Goal: Task Accomplishment & Management: Use online tool/utility

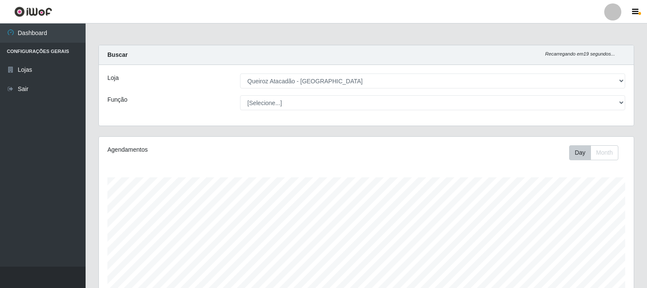
select select "464"
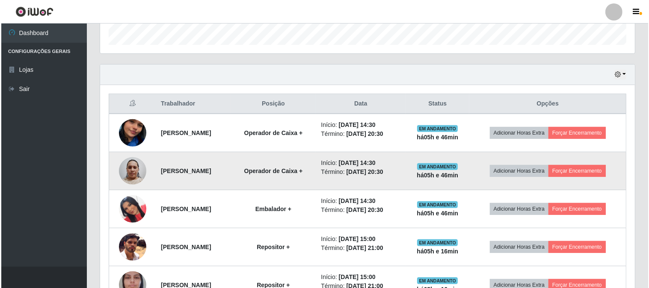
scroll to position [309, 0]
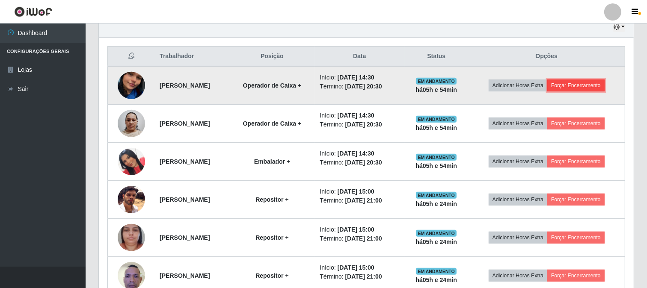
click at [573, 83] on button "Forçar Encerramento" at bounding box center [575, 86] width 57 height 12
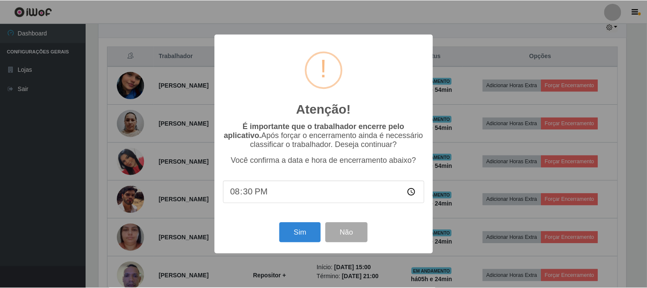
scroll to position [177, 529]
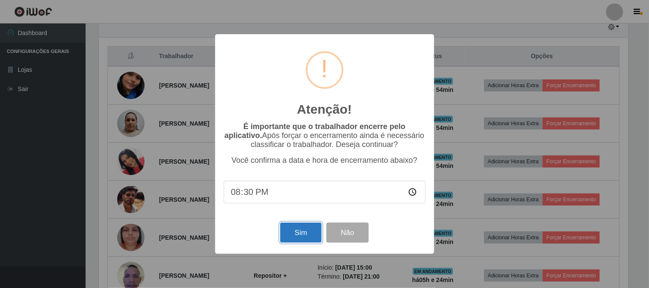
click at [298, 238] on button "Sim" at bounding box center [301, 233] width 42 height 20
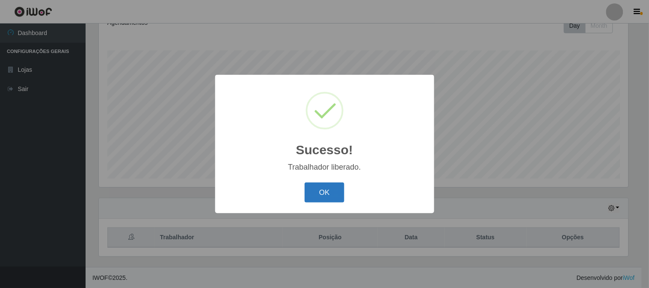
click at [331, 187] on button "OK" at bounding box center [325, 193] width 40 height 20
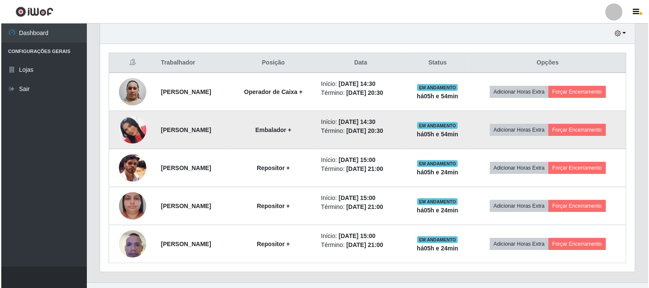
scroll to position [318, 0]
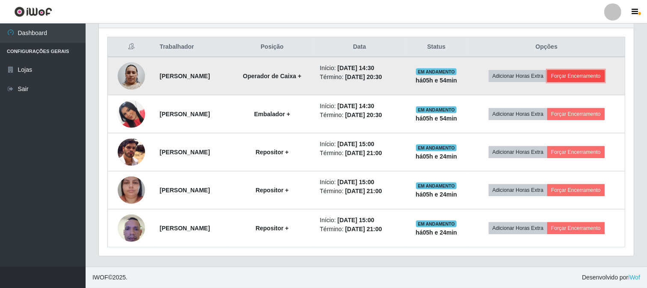
click at [590, 76] on button "Forçar Encerramento" at bounding box center [575, 76] width 57 height 12
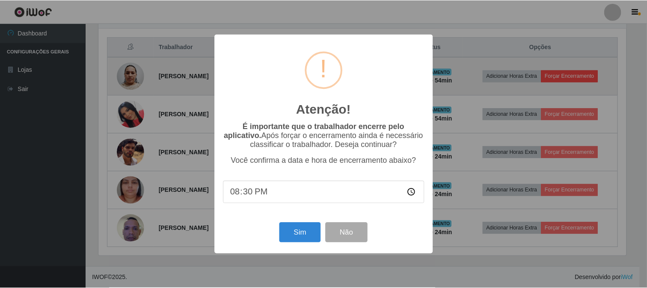
scroll to position [177, 529]
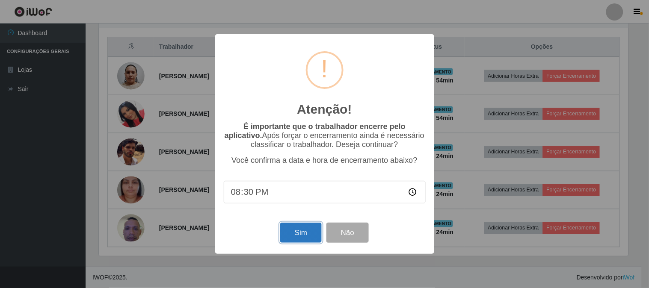
click at [303, 238] on button "Sim" at bounding box center [301, 233] width 42 height 20
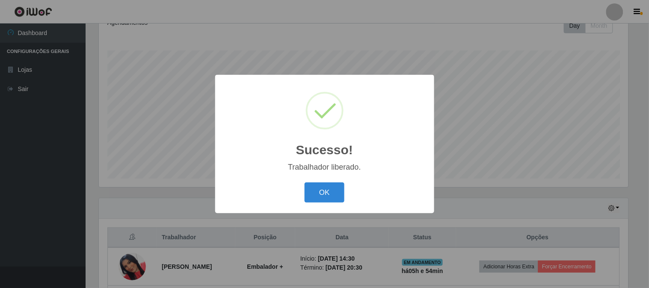
click at [315, 203] on div "OK Cancel" at bounding box center [325, 193] width 202 height 24
click at [315, 191] on button "OK" at bounding box center [325, 193] width 40 height 20
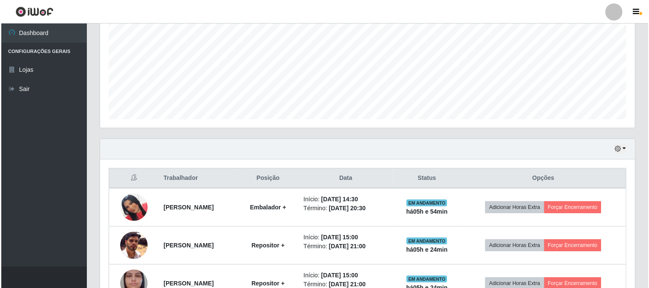
scroll to position [270, 0]
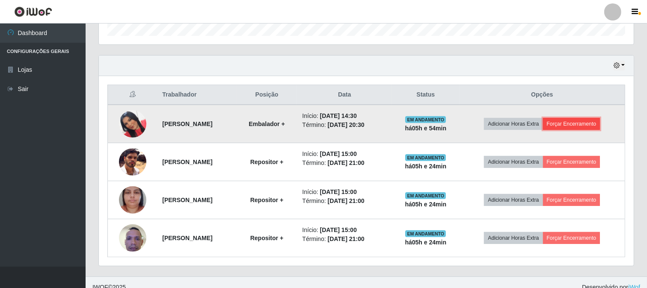
click at [578, 125] on button "Forçar Encerramento" at bounding box center [571, 124] width 57 height 12
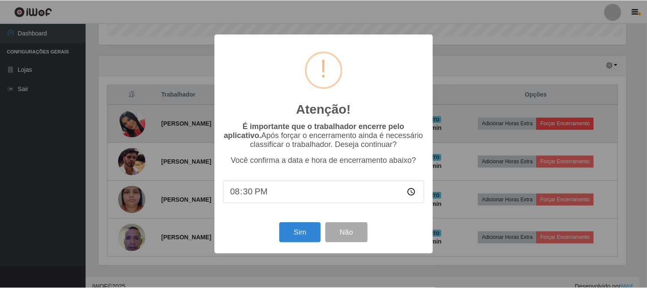
scroll to position [177, 529]
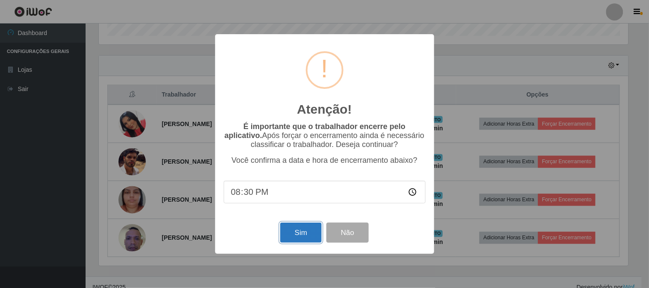
click at [294, 236] on button "Sim" at bounding box center [301, 233] width 42 height 20
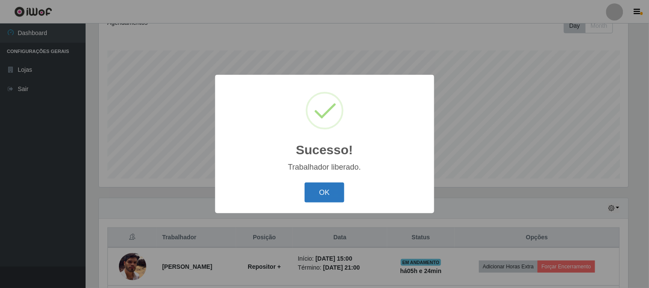
click at [334, 200] on button "OK" at bounding box center [325, 193] width 40 height 20
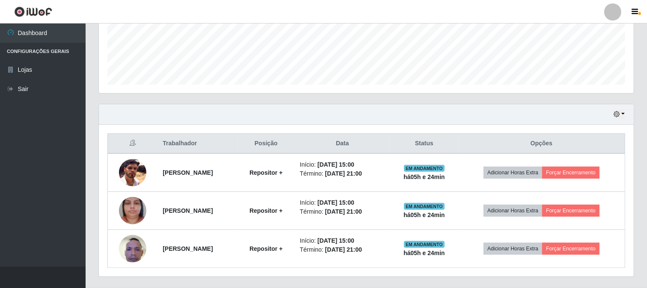
scroll to position [242, 0]
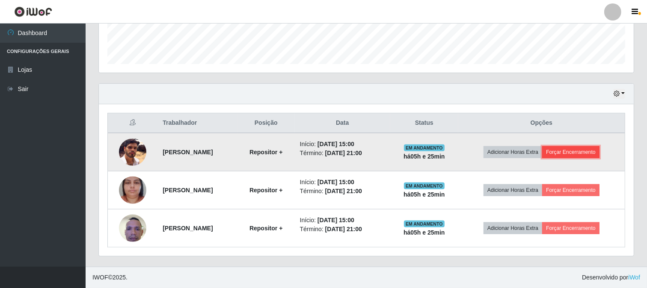
click at [570, 152] on button "Forçar Encerramento" at bounding box center [570, 152] width 57 height 12
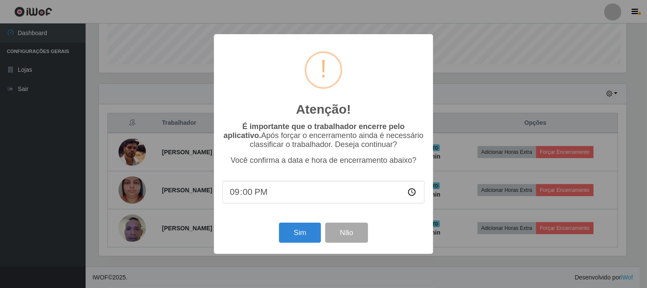
scroll to position [0, 0]
click at [293, 234] on button "Sim" at bounding box center [301, 233] width 42 height 20
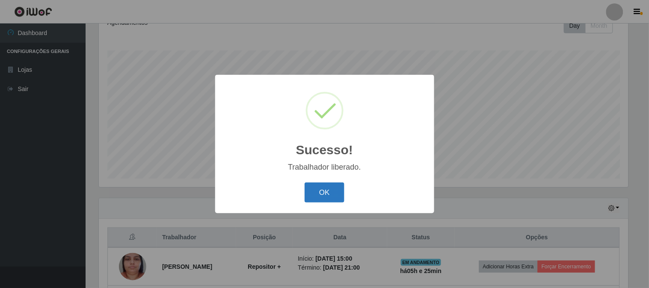
click at [323, 195] on button "OK" at bounding box center [325, 193] width 40 height 20
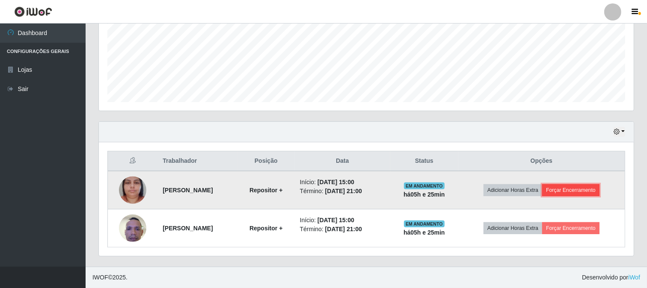
click at [572, 189] on button "Forçar Encerramento" at bounding box center [570, 190] width 57 height 12
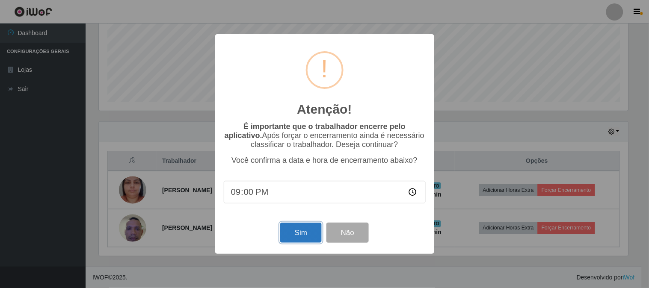
click at [303, 237] on button "Sim" at bounding box center [301, 233] width 42 height 20
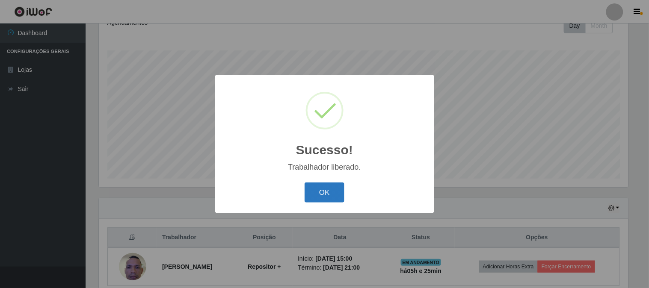
click at [325, 197] on button "OK" at bounding box center [325, 193] width 40 height 20
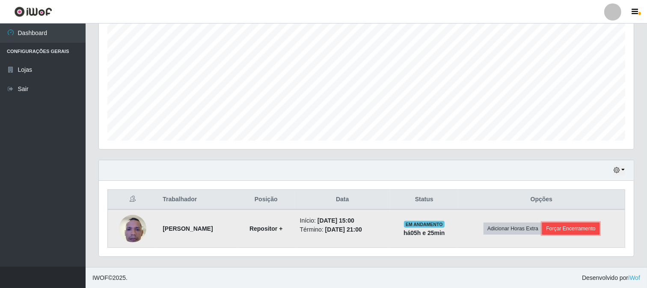
click at [576, 227] on button "Forçar Encerramento" at bounding box center [570, 229] width 57 height 12
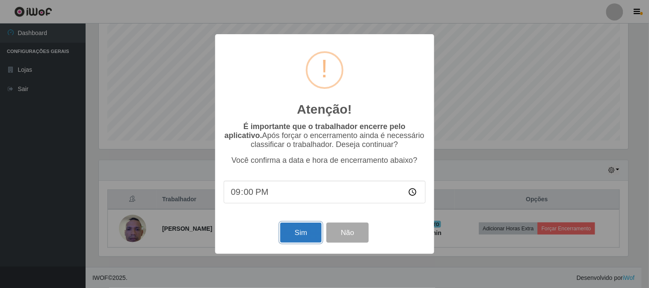
click at [298, 231] on button "Sim" at bounding box center [301, 233] width 42 height 20
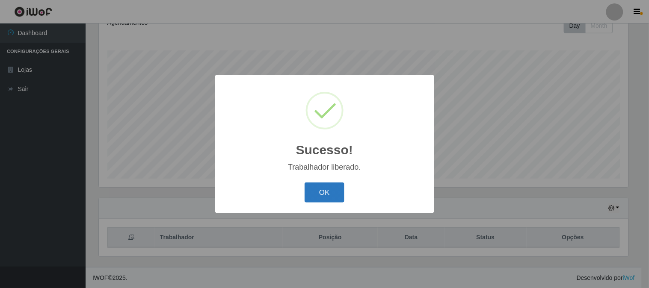
click at [324, 187] on button "OK" at bounding box center [325, 193] width 40 height 20
